Goal: Communication & Community: Answer question/provide support

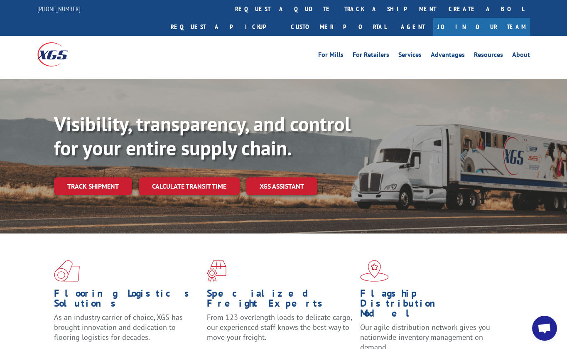
scroll to position [219, 0]
click at [543, 327] on span "Open chat" at bounding box center [544, 329] width 14 height 12
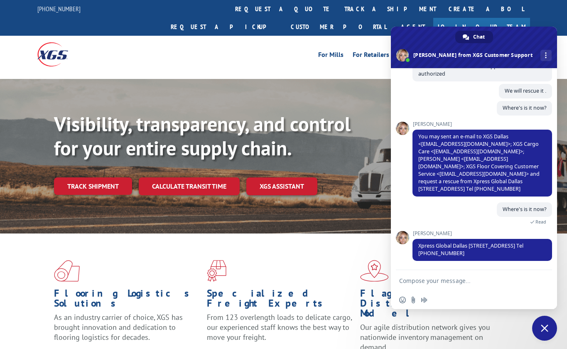
click at [470, 283] on textarea "Compose your message..." at bounding box center [465, 280] width 133 height 21
type textarea "Hi"
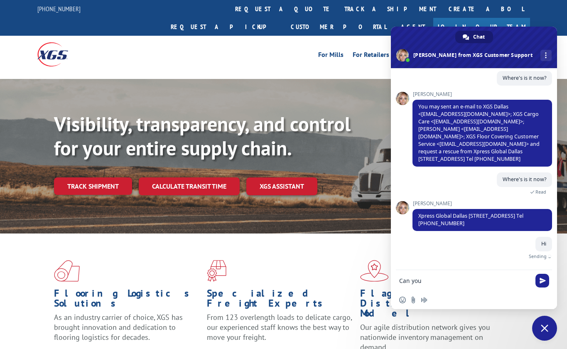
scroll to position [239, 0]
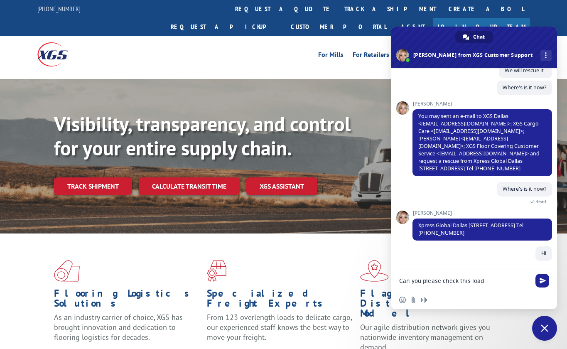
paste textarea "526163686"
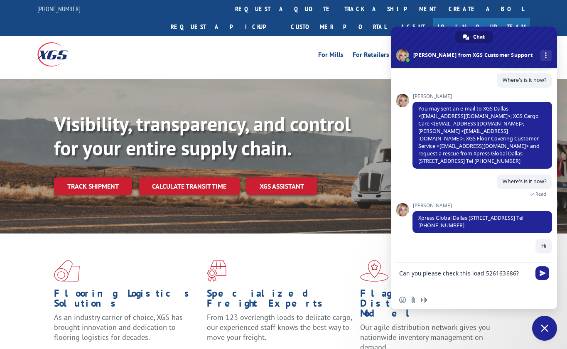
type textarea "Can you please check this load 526163686?"
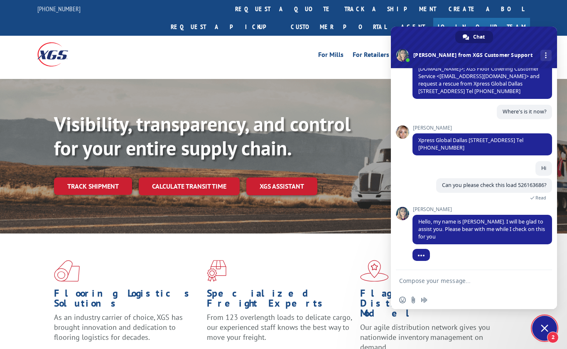
scroll to position [332, 0]
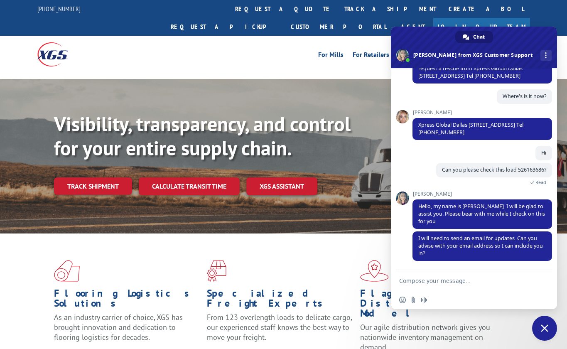
click at [465, 273] on textarea "Compose your message..." at bounding box center [465, 280] width 133 height 21
type textarea "I have my customer on the phone. Could you please help me now?"
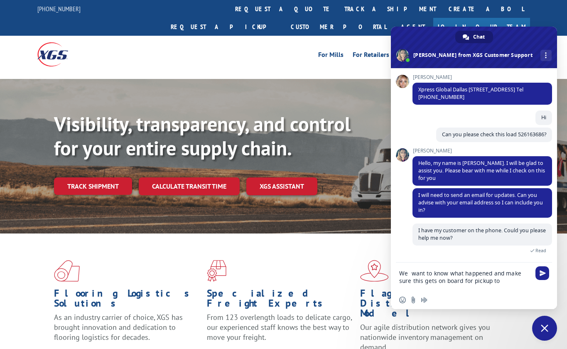
scroll to position [369, 0]
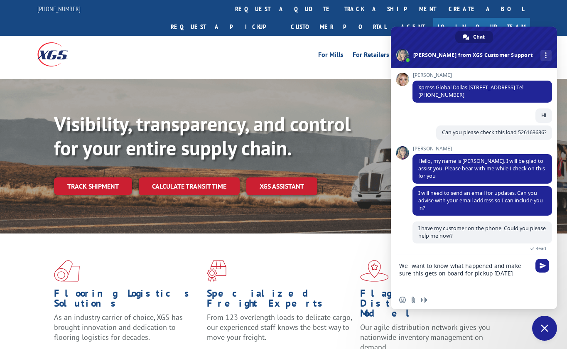
type textarea "We want to know what happened and make sure this gets on board for pickup [DATE]"
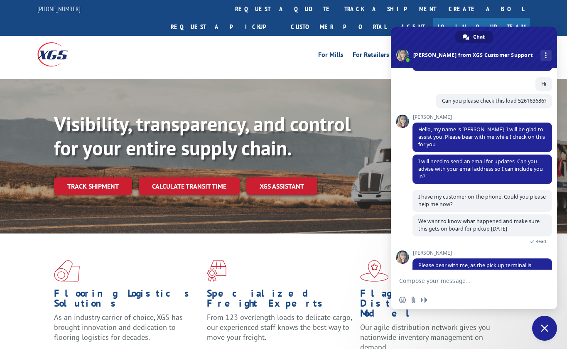
scroll to position [420, 0]
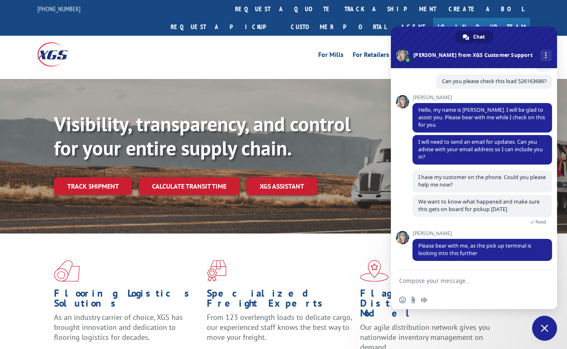
click at [441, 278] on textarea "Compose your message..." at bounding box center [465, 280] width 133 height 21
type textarea "Thank you"
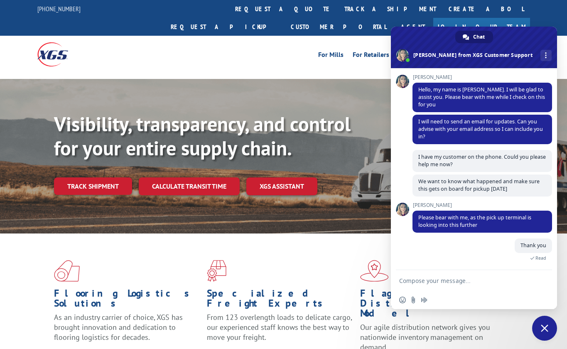
scroll to position [492, 0]
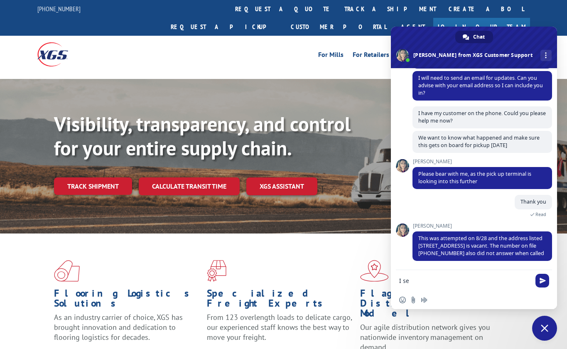
type textarea "I see"
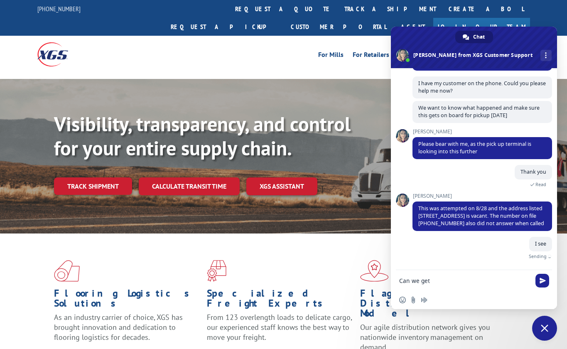
scroll to position [512, 0]
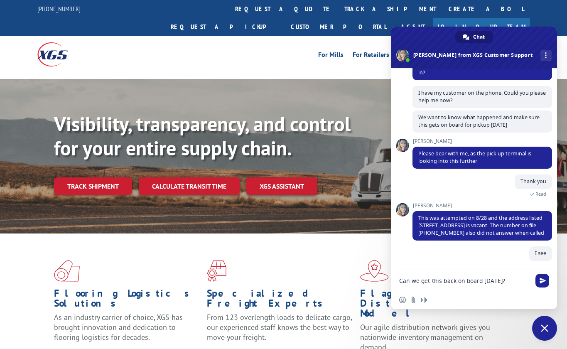
type textarea "Can we get this back on board [DATE]?"
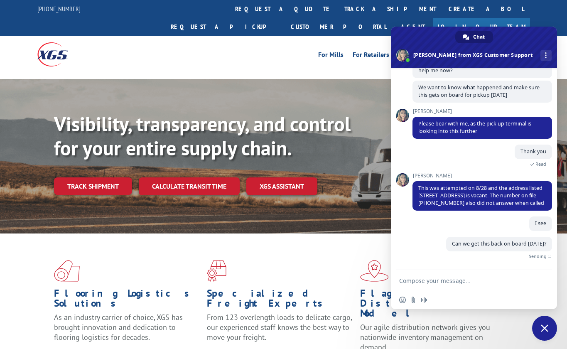
scroll to position [529, 0]
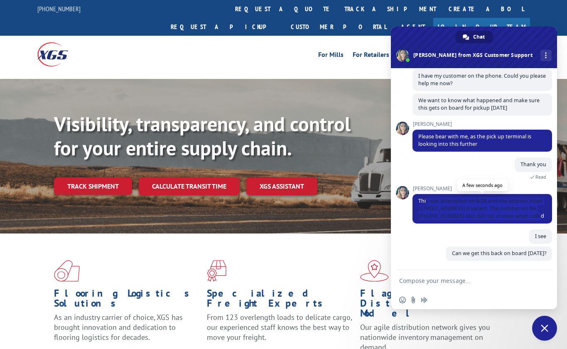
drag, startPoint x: 427, startPoint y: 194, endPoint x: 460, endPoint y: 213, distance: 38.2
click at [460, 213] on span "This was attempted on 8/28 and the address listed [STREET_ADDRESS] is vacant. T…" at bounding box center [482, 208] width 140 height 29
copy span "s was attempted on 8/28 and the address listed [STREET_ADDRESS] is vacant. The …"
click at [433, 172] on div "Thank you 3 minutes ago Read" at bounding box center [482, 171] width 140 height 28
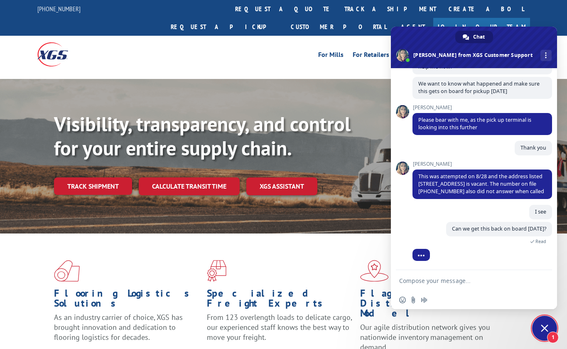
scroll to position [565, 0]
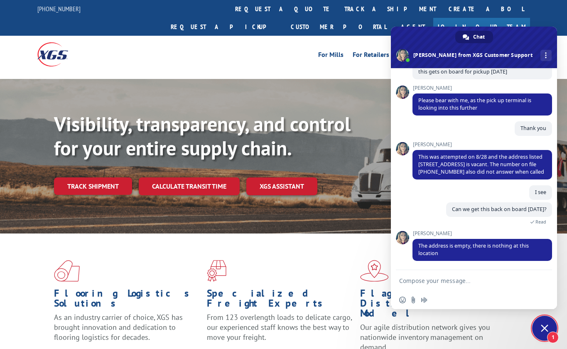
click at [432, 284] on textarea "Compose your message..." at bounding box center [465, 280] width 133 height 21
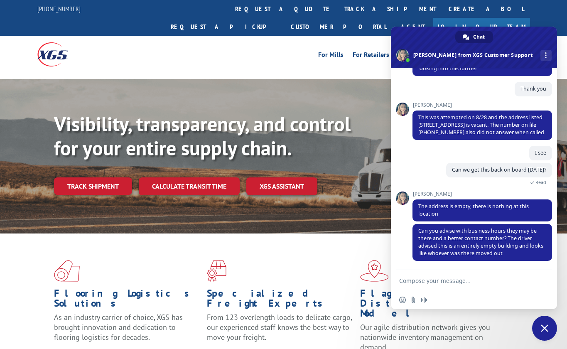
click at [446, 278] on textarea "Compose your message..." at bounding box center [465, 280] width 133 height 21
click at [524, 272] on textarea "Compose your message..." at bounding box center [465, 280] width 133 height 21
click at [419, 289] on textarea "Compose your message..." at bounding box center [465, 280] width 133 height 21
click at [413, 282] on textarea "Compose your message..." at bounding box center [465, 280] width 133 height 21
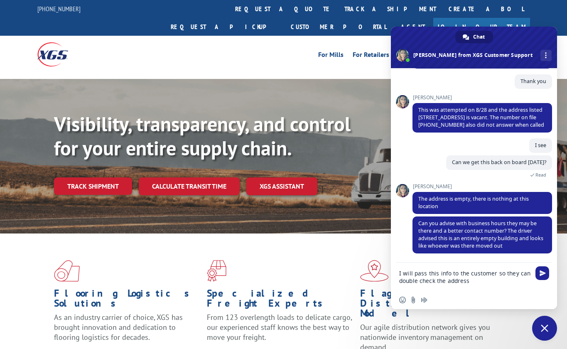
type textarea "I will pass this info to the customer so they can double check the address"
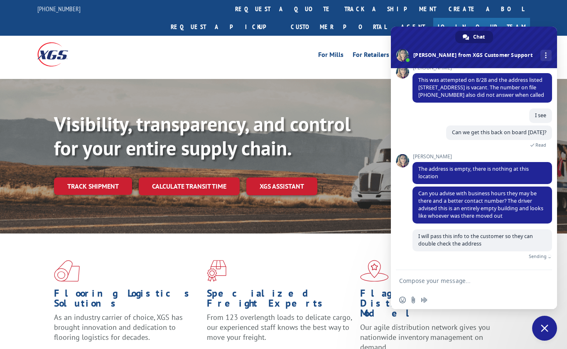
scroll to position [632, 0]
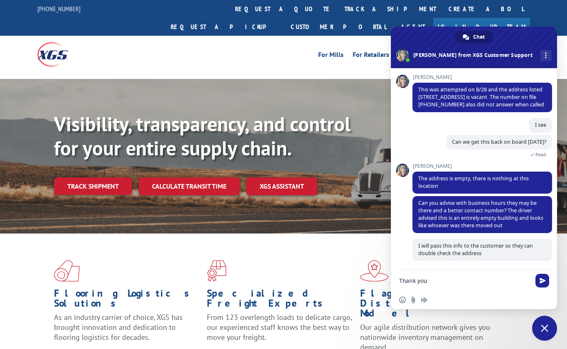
type textarea "Thank you"
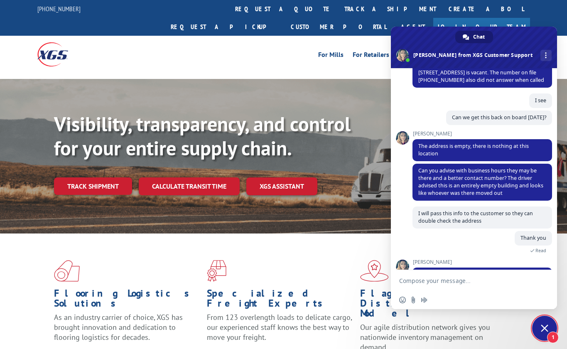
scroll to position [686, 0]
